Goal: Understand process/instructions: Learn about a topic

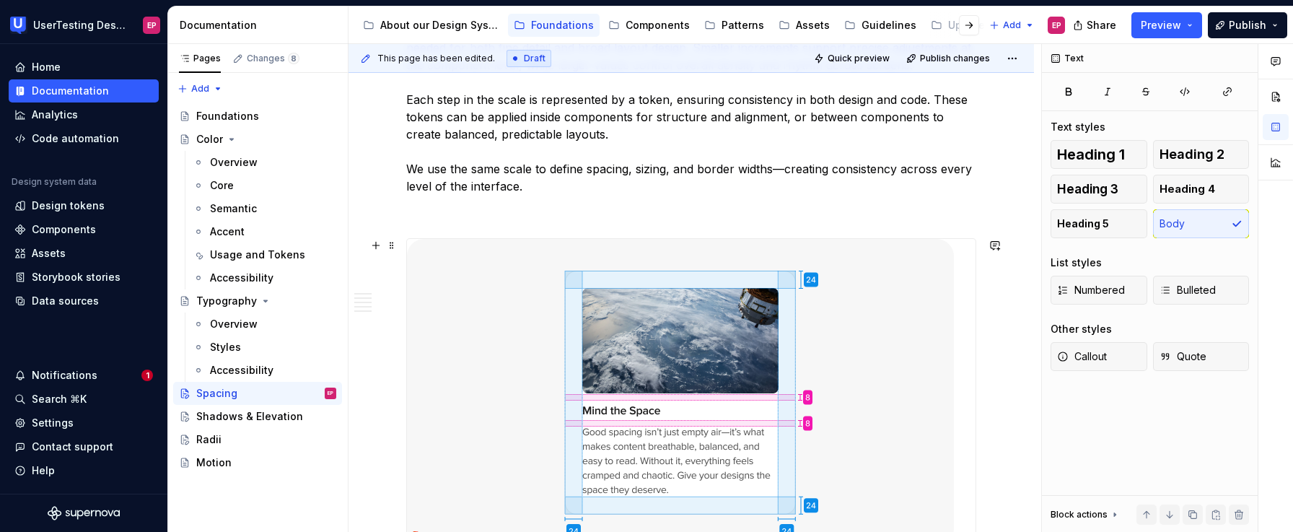
scroll to position [387, 0]
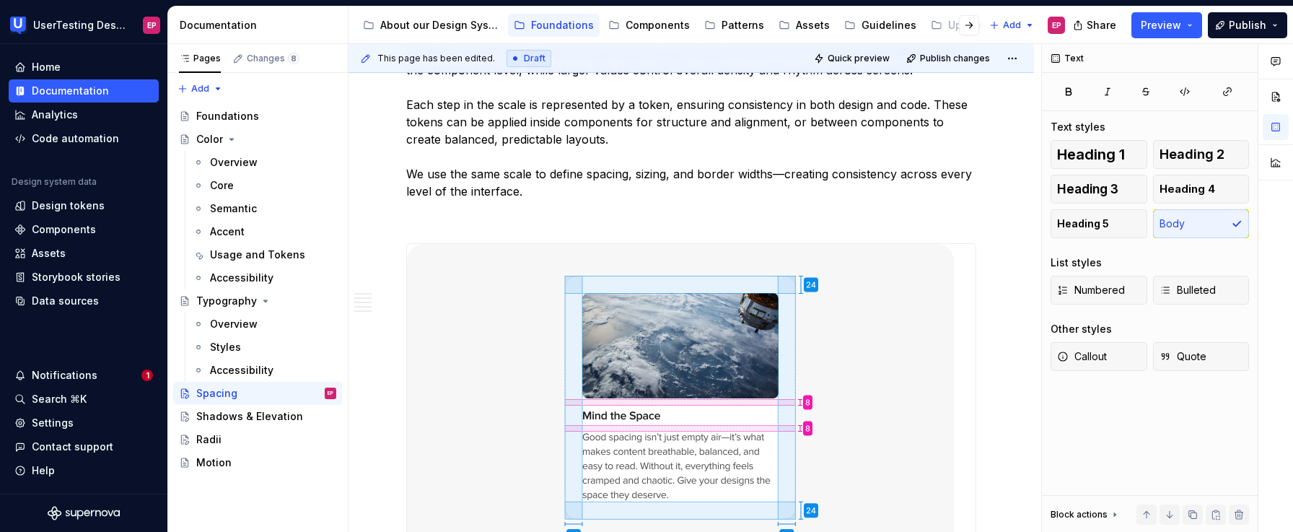
type textarea "*"
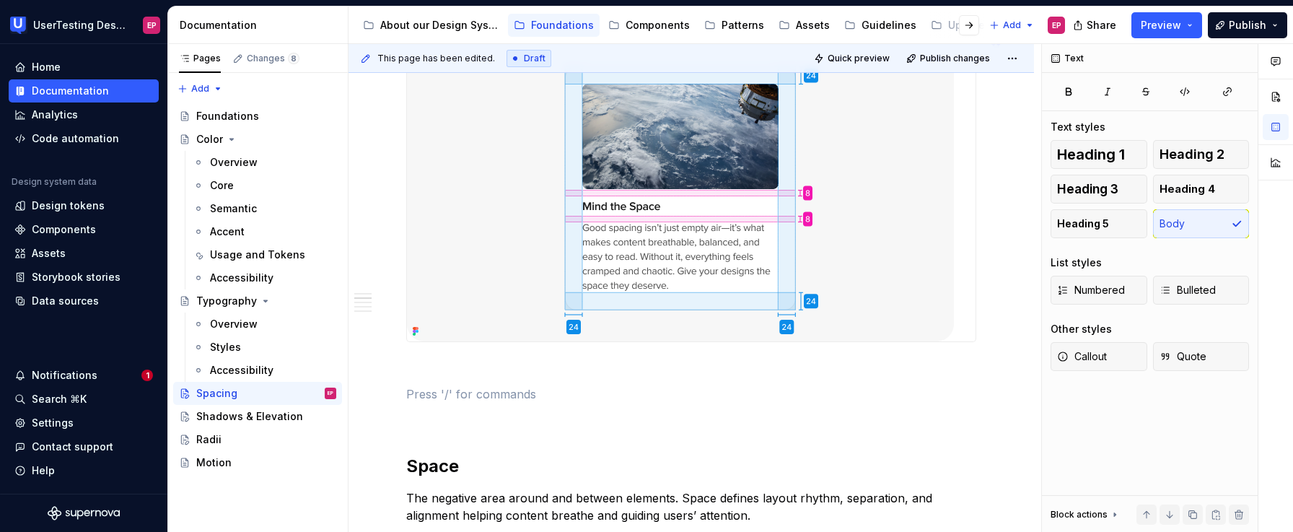
scroll to position [537, 0]
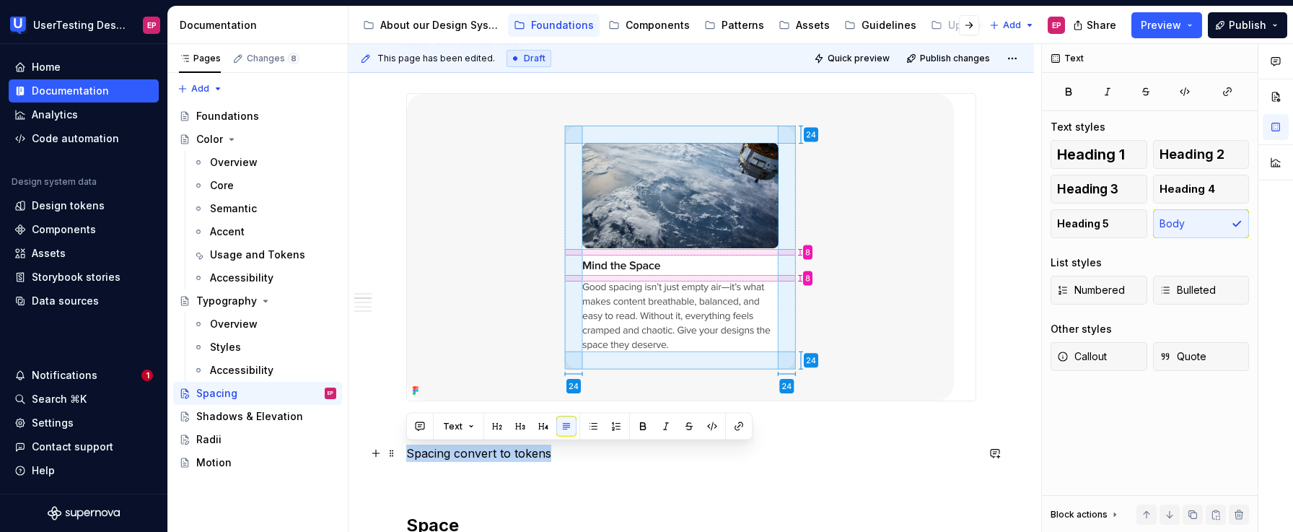
drag, startPoint x: 554, startPoint y: 454, endPoint x: 401, endPoint y: 452, distance: 153.0
click at [537, 427] on button "button" at bounding box center [543, 426] width 20 height 20
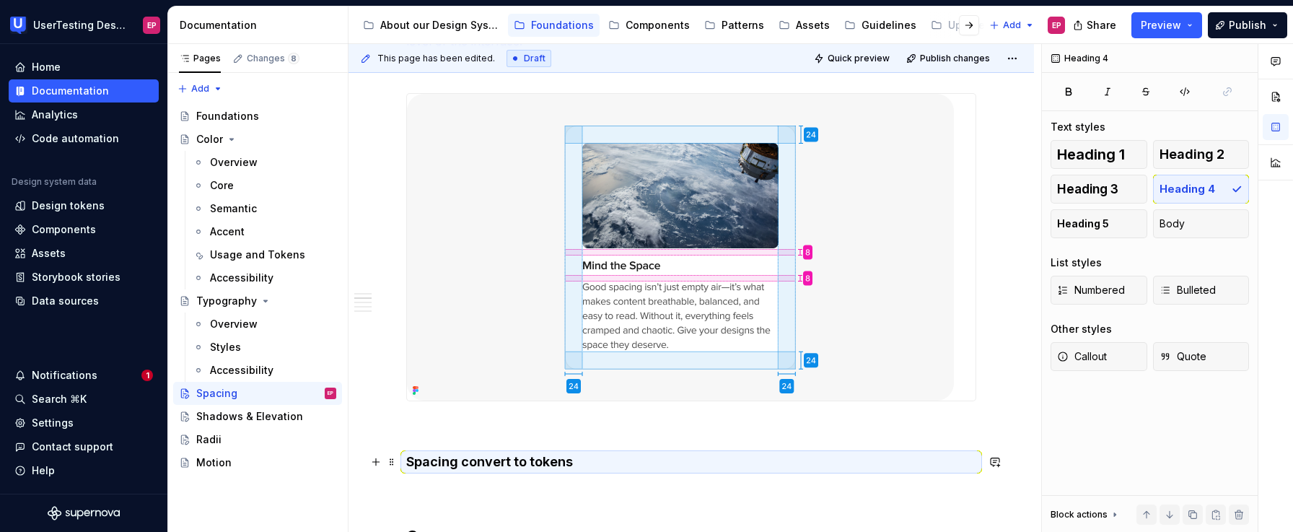
click at [600, 463] on h4 "Spacing convert to tokens" at bounding box center [691, 461] width 570 height 17
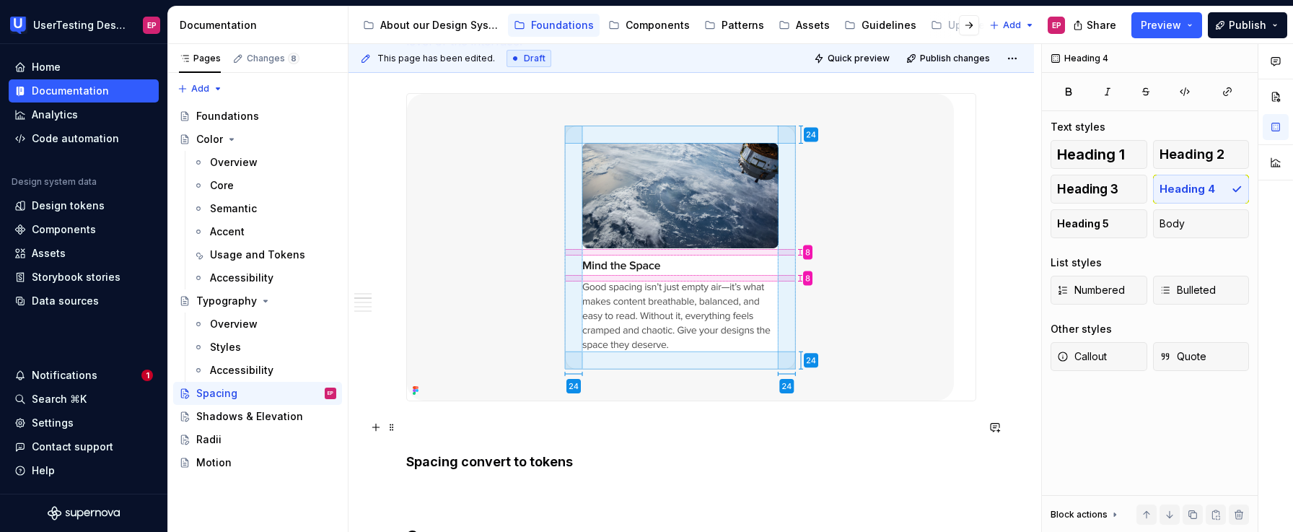
click at [483, 422] on p at bounding box center [691, 427] width 570 height 17
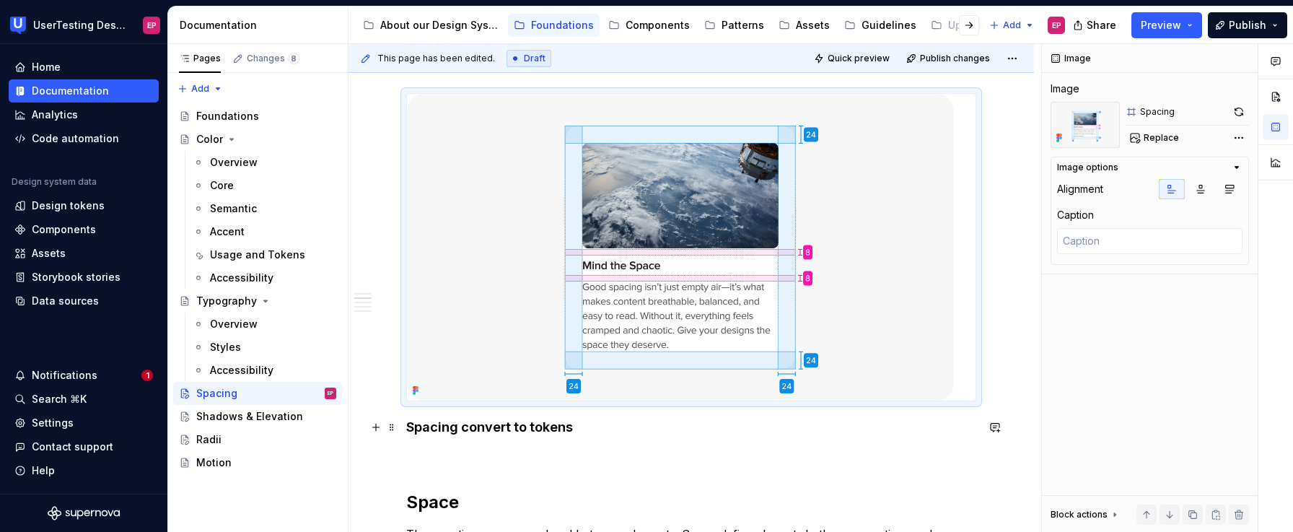
click at [596, 432] on h4 "Spacing convert to tokens" at bounding box center [691, 427] width 570 height 17
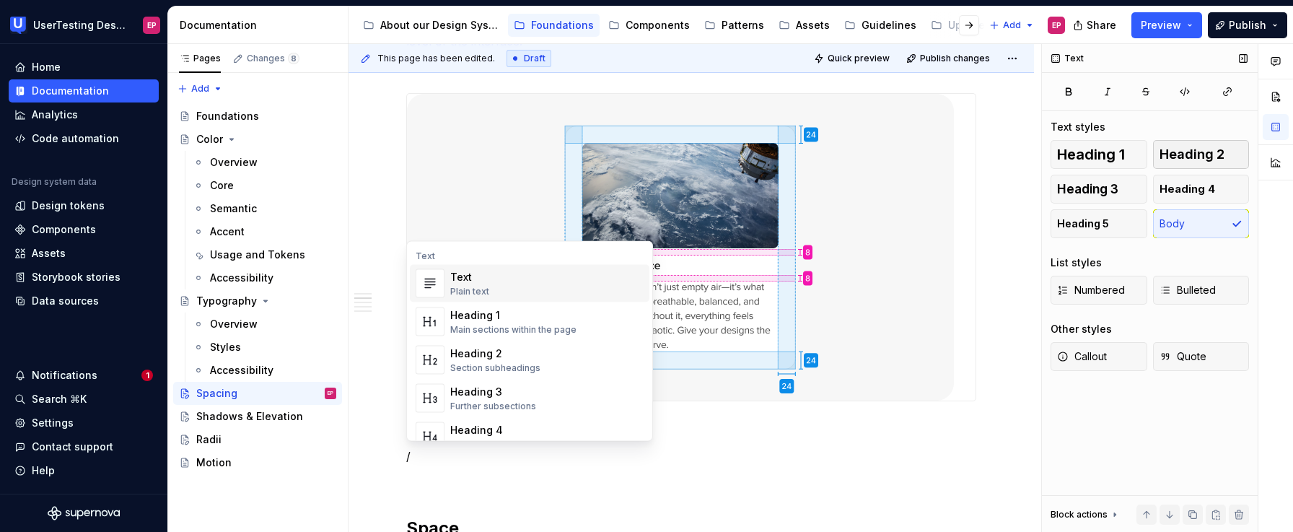
scroll to position [539, 0]
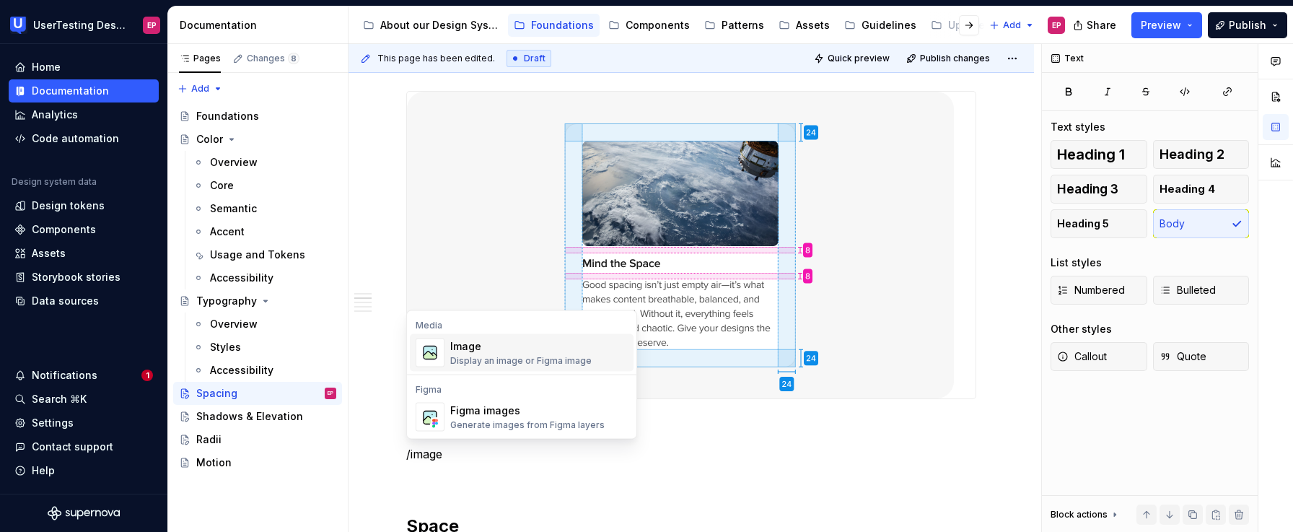
click at [445, 356] on span "Image Display an image or Figma image" at bounding box center [522, 353] width 224 height 38
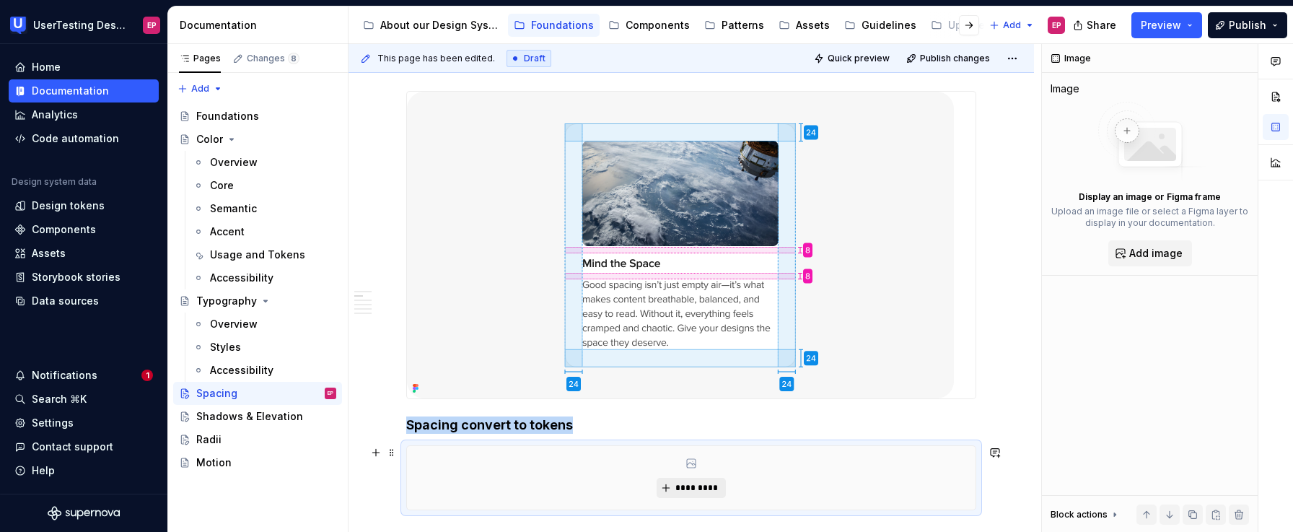
click at [699, 487] on span "*********" at bounding box center [697, 488] width 44 height 12
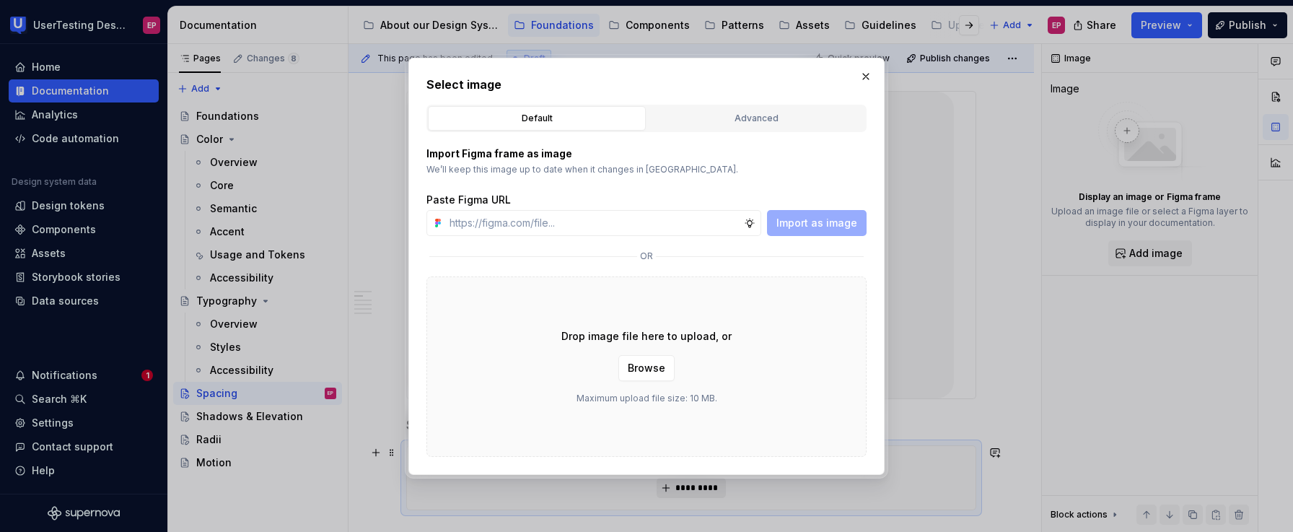
type textarea "*"
type input "[URL][DOMAIN_NAME]"
click at [802, 230] on button "Import as image" at bounding box center [817, 223] width 100 height 26
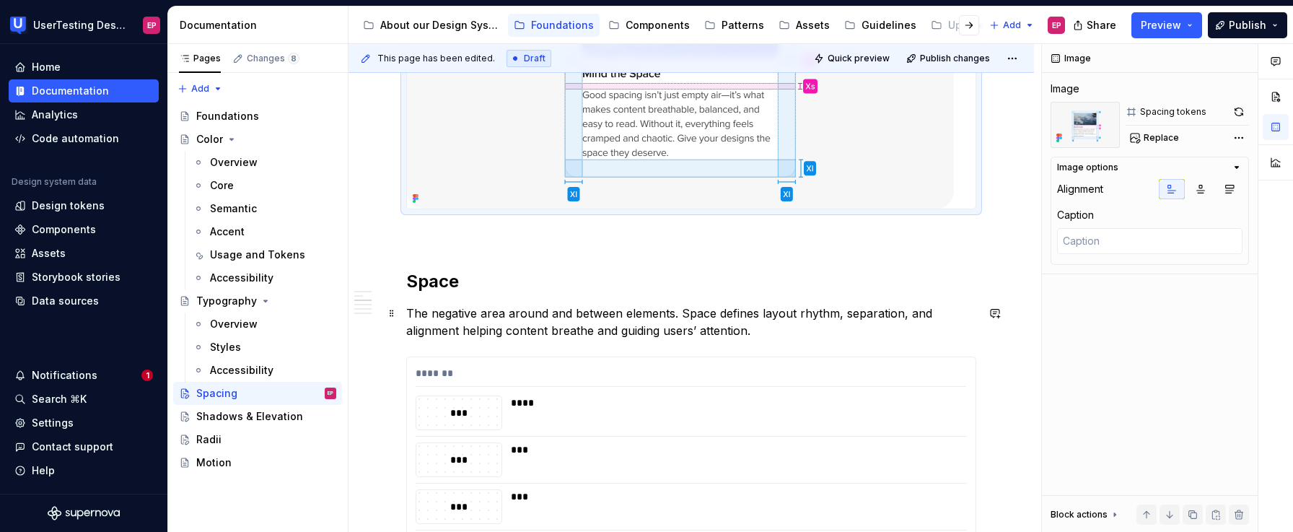
scroll to position [1107, 0]
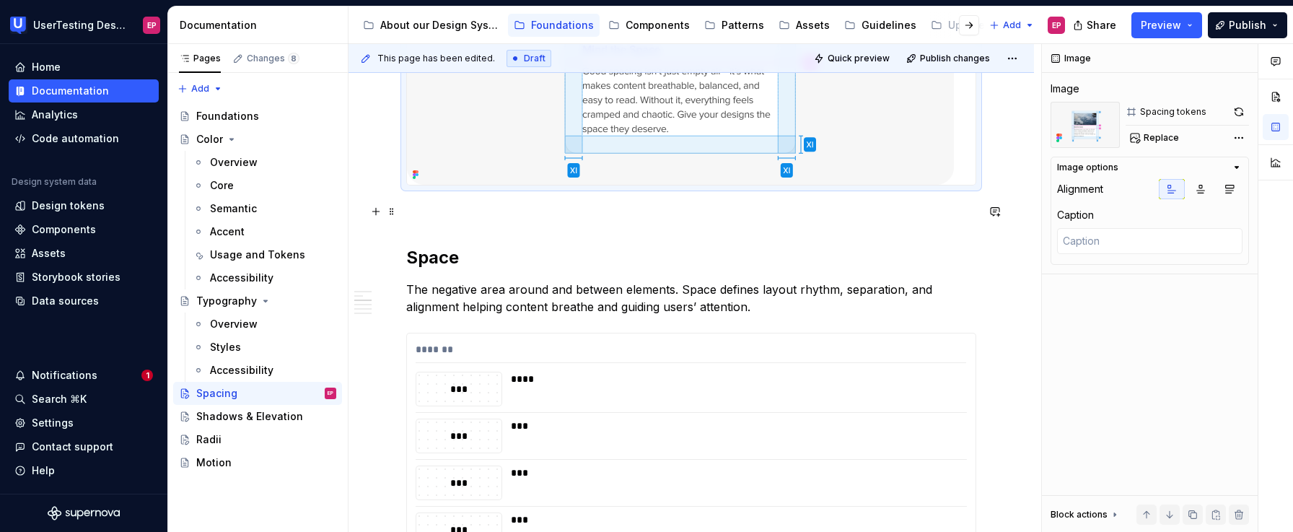
click at [473, 219] on p at bounding box center [691, 211] width 570 height 17
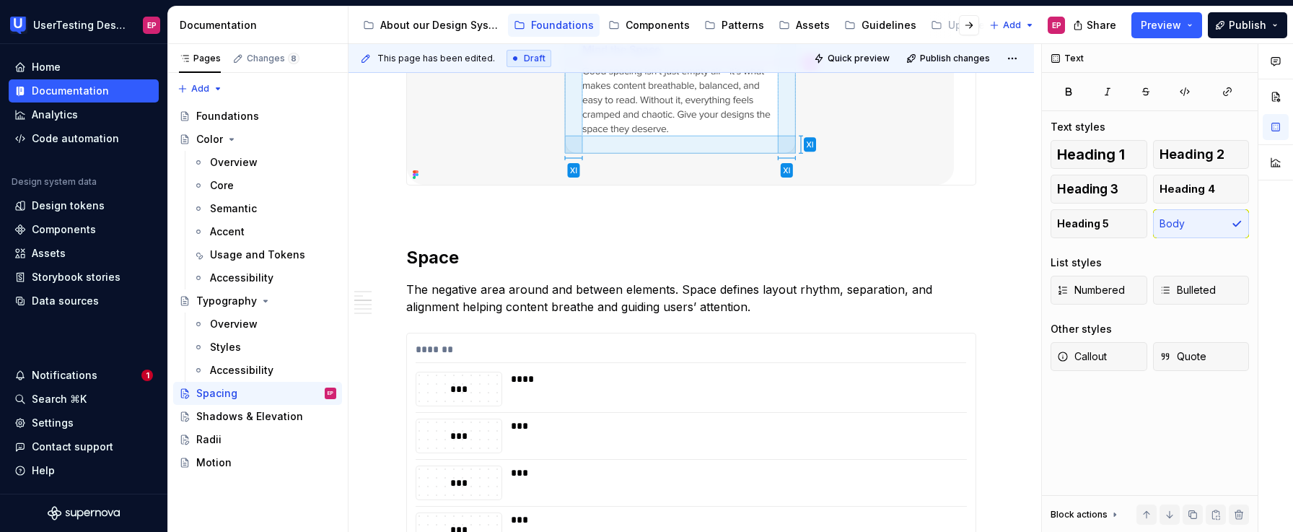
type textarea "*"
